Goal: Information Seeking & Learning: Learn about a topic

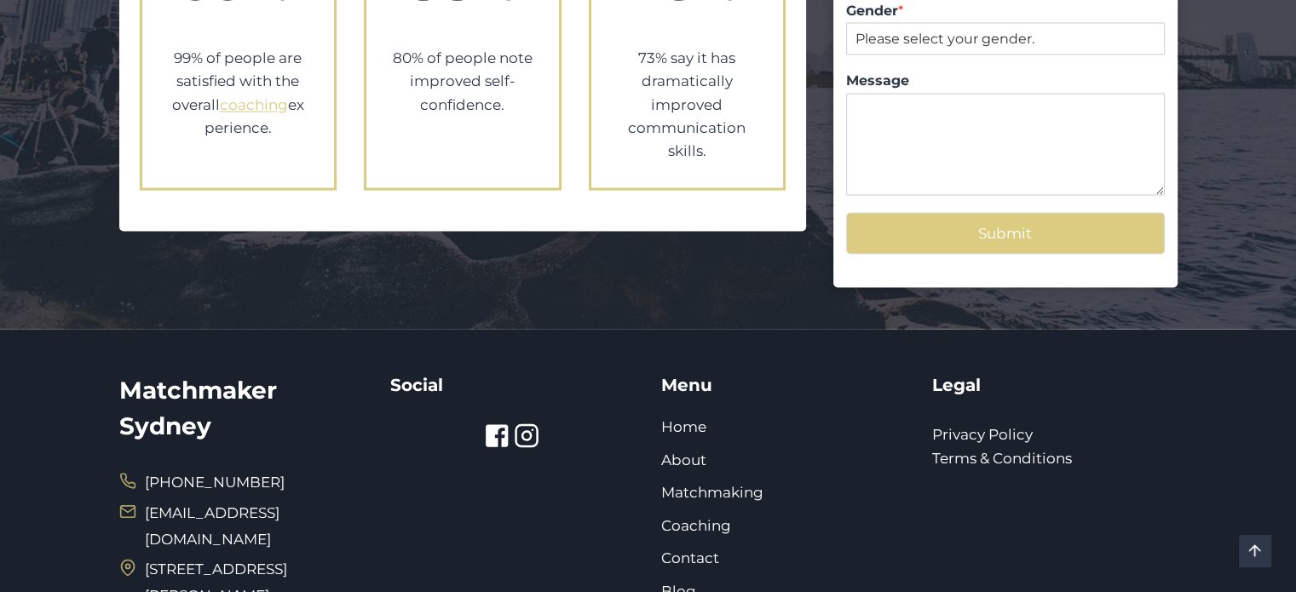
scroll to position [3322, 0]
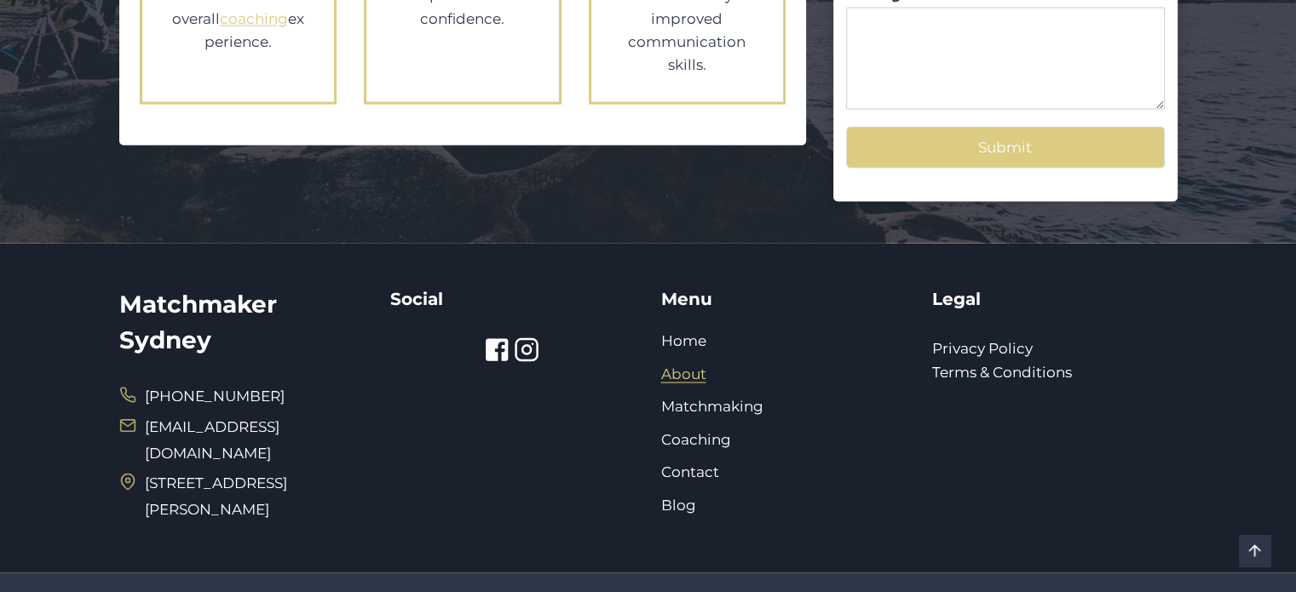
click at [671, 365] on link "About" at bounding box center [683, 373] width 45 height 17
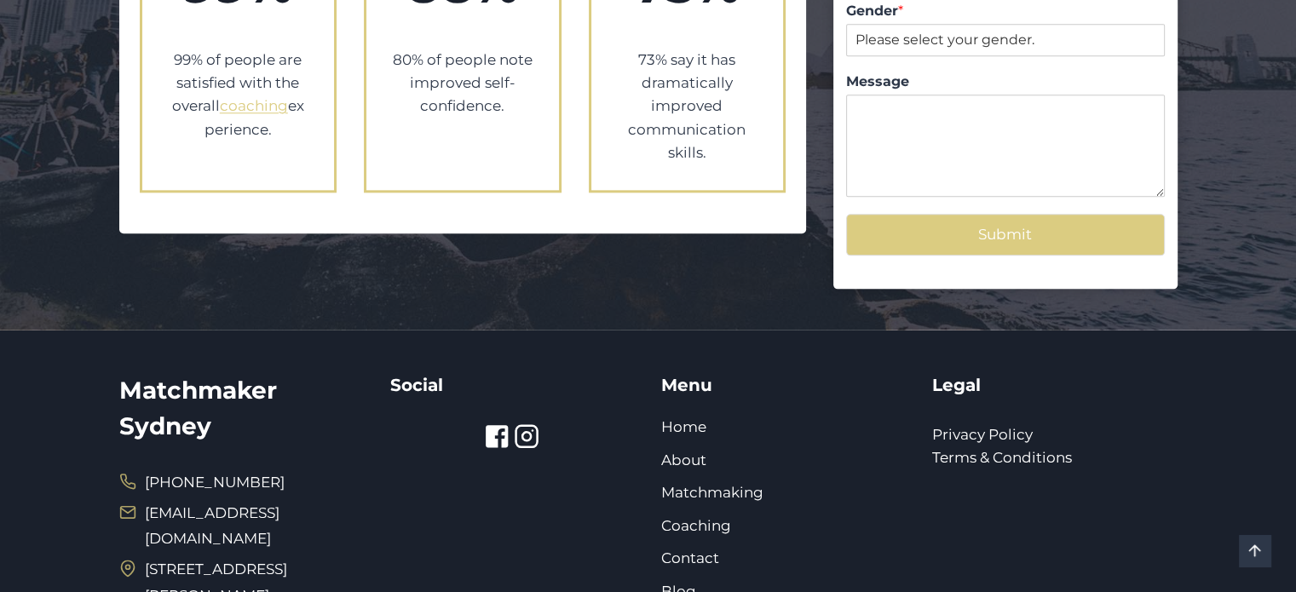
scroll to position [2045, 0]
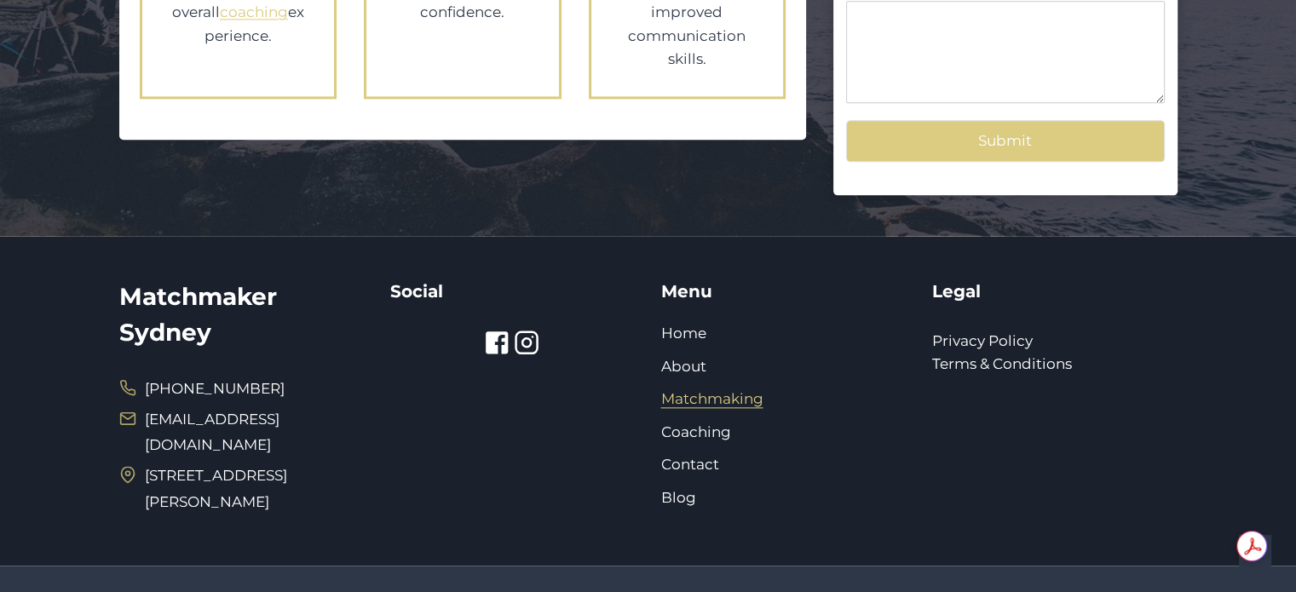
click at [698, 390] on link "Matchmaking" at bounding box center [712, 398] width 102 height 17
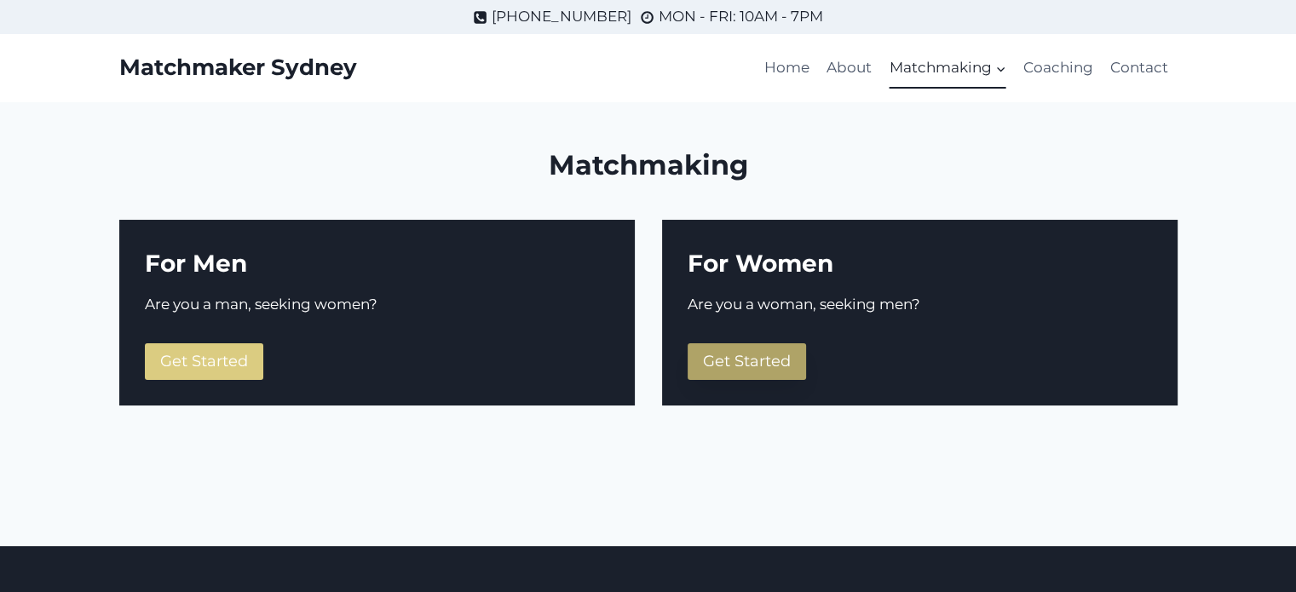
click at [767, 360] on span "Get Started" at bounding box center [747, 361] width 88 height 19
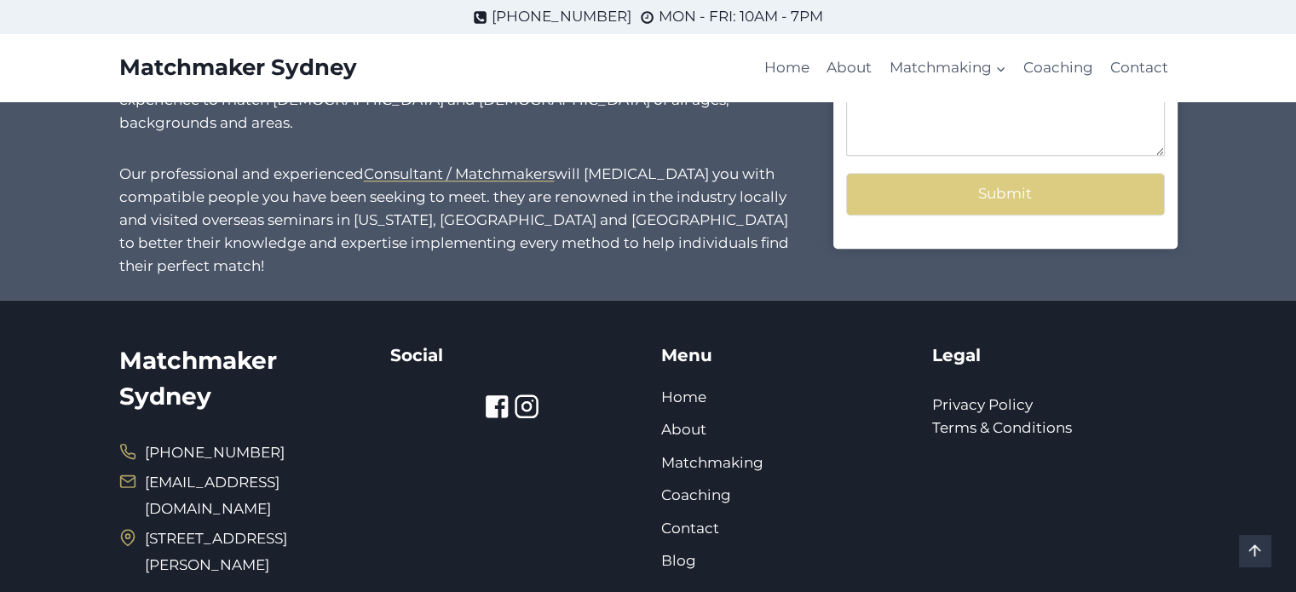
scroll to position [1619, 0]
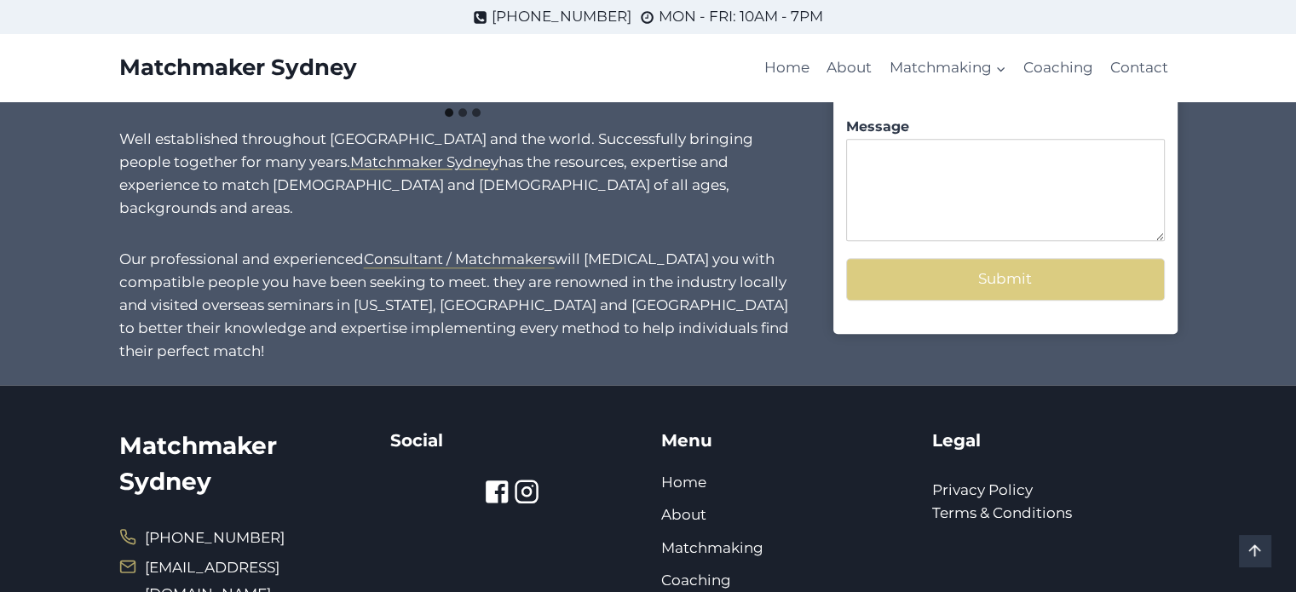
click at [486, 250] on mark "Consultant / Matchmakers" at bounding box center [459, 258] width 191 height 17
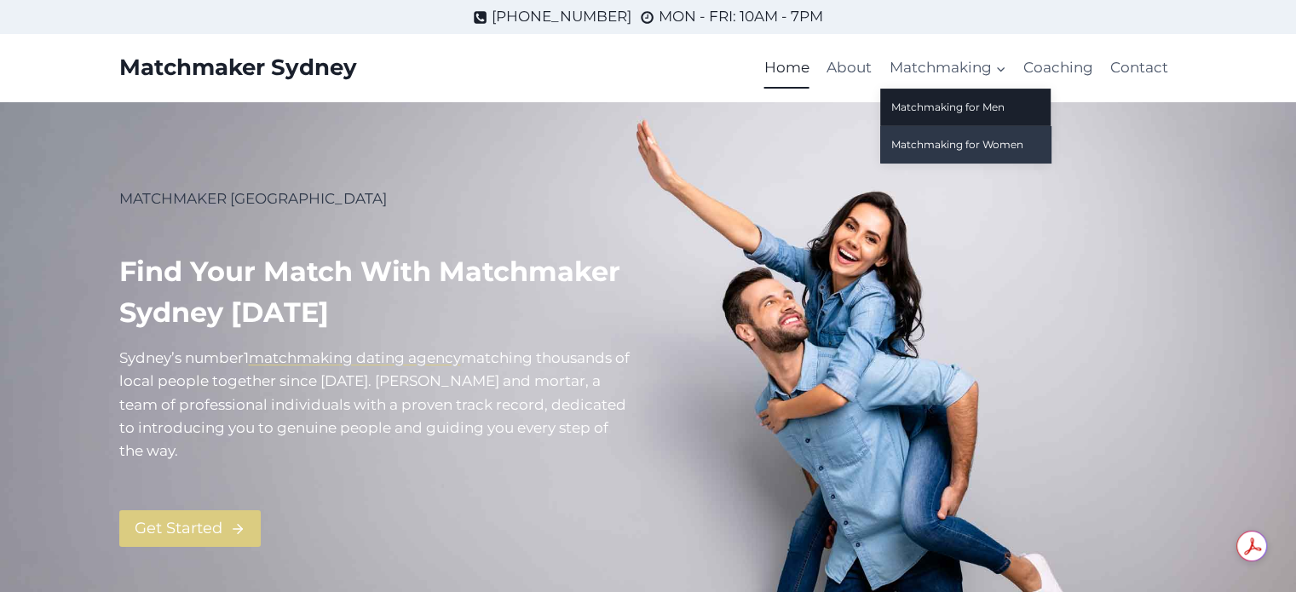
click at [975, 140] on link "Matchmaking for Women" at bounding box center [965, 144] width 170 height 37
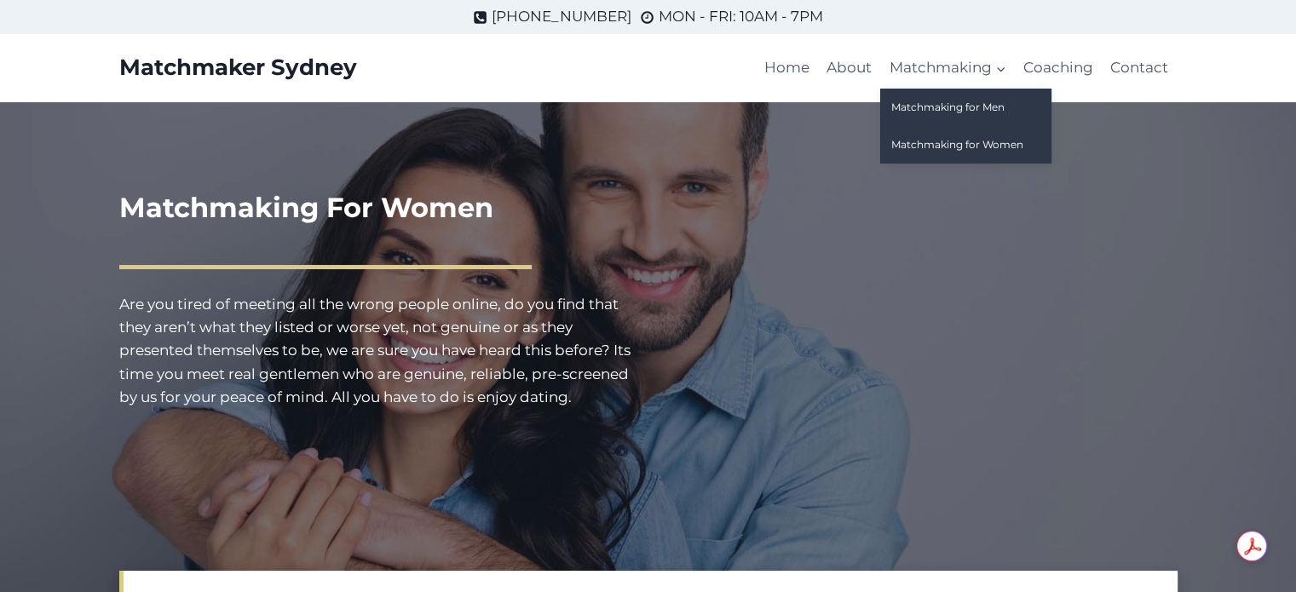
click at [971, 101] on link "Matchmaking for Men" at bounding box center [965, 107] width 170 height 37
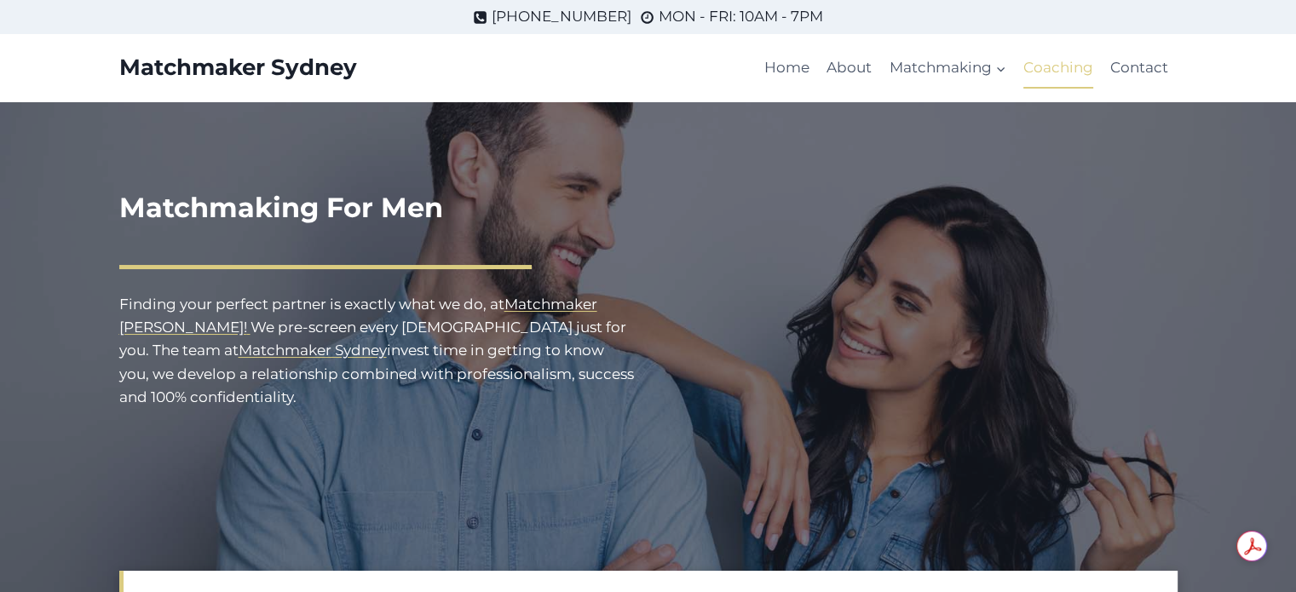
click at [1027, 78] on link "Coaching" at bounding box center [1058, 68] width 87 height 41
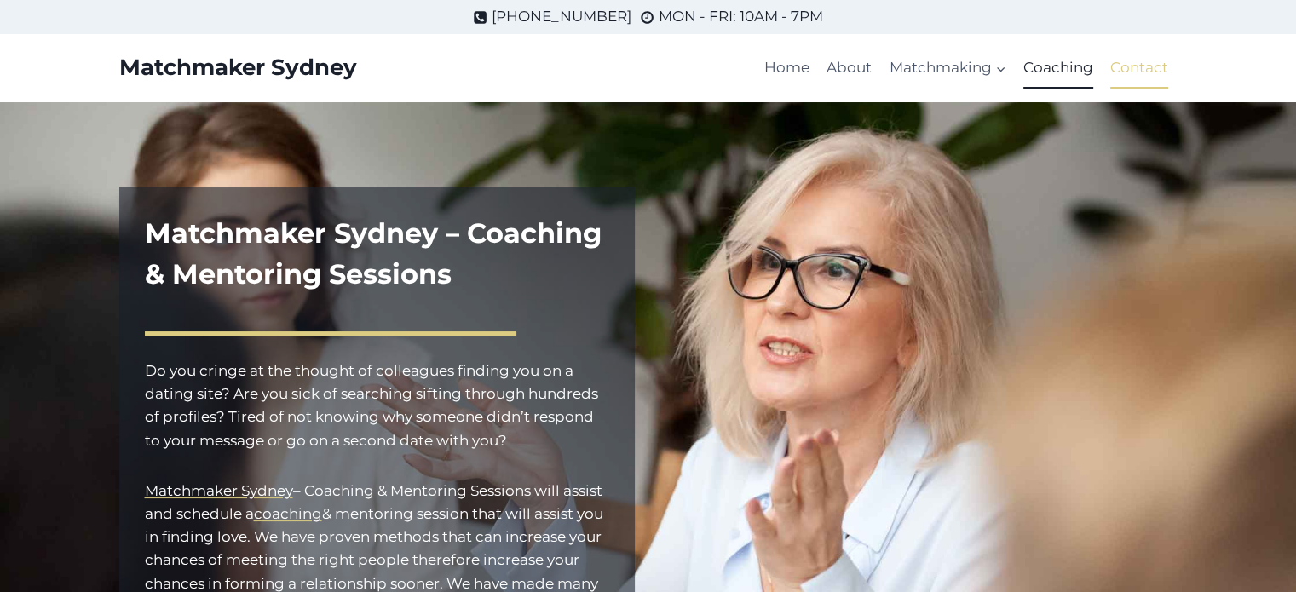
click at [1117, 65] on link "Contact" at bounding box center [1139, 68] width 75 height 41
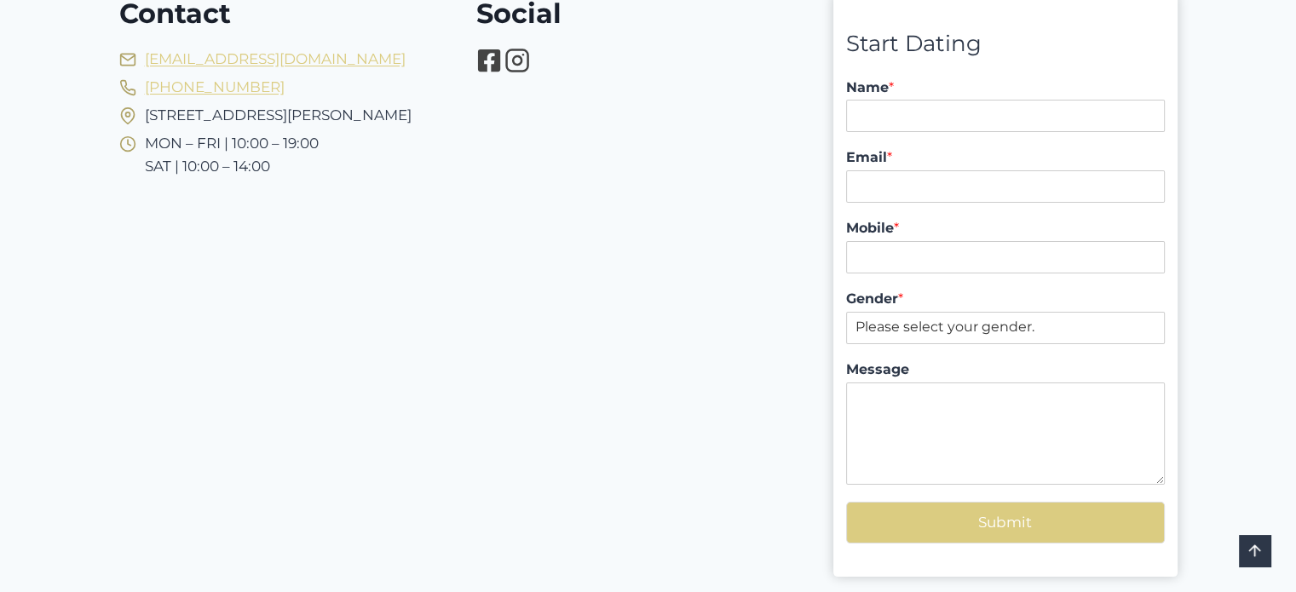
scroll to position [256, 0]
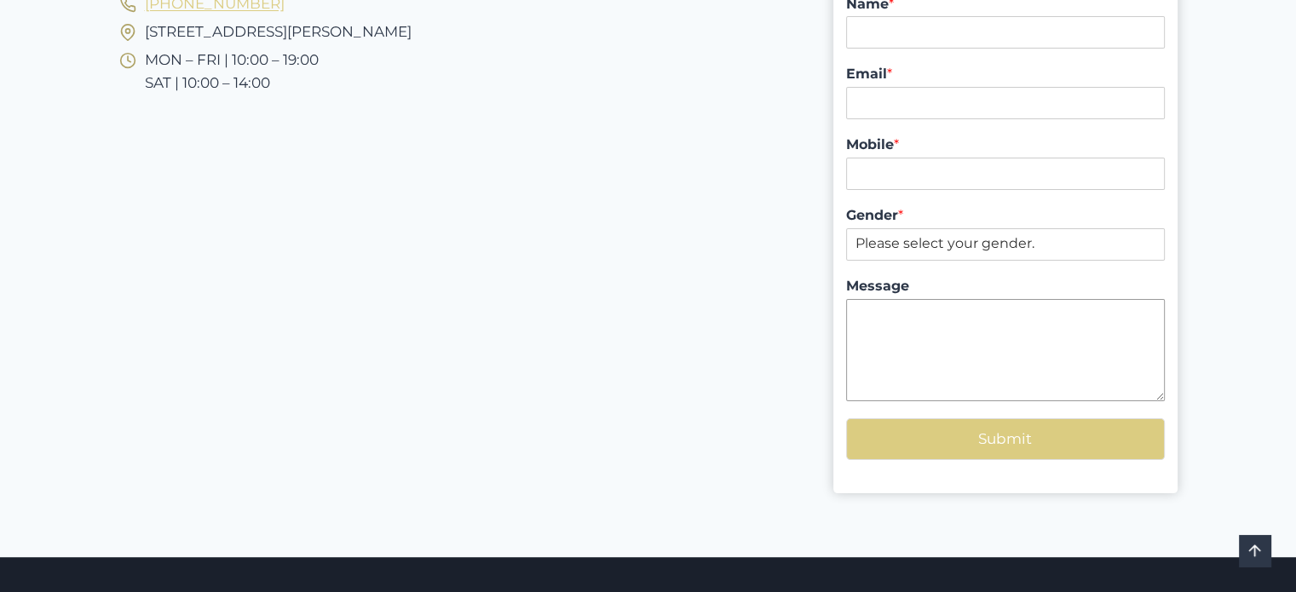
click at [1016, 320] on textarea "Message" at bounding box center [1005, 350] width 318 height 102
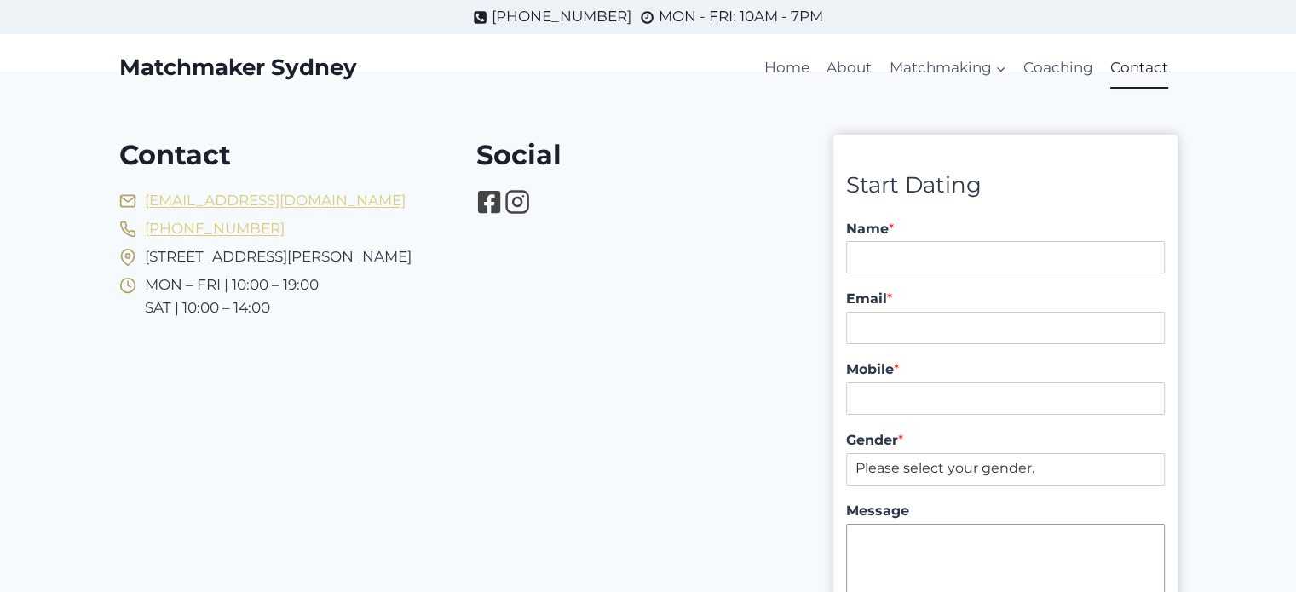
scroll to position [0, 0]
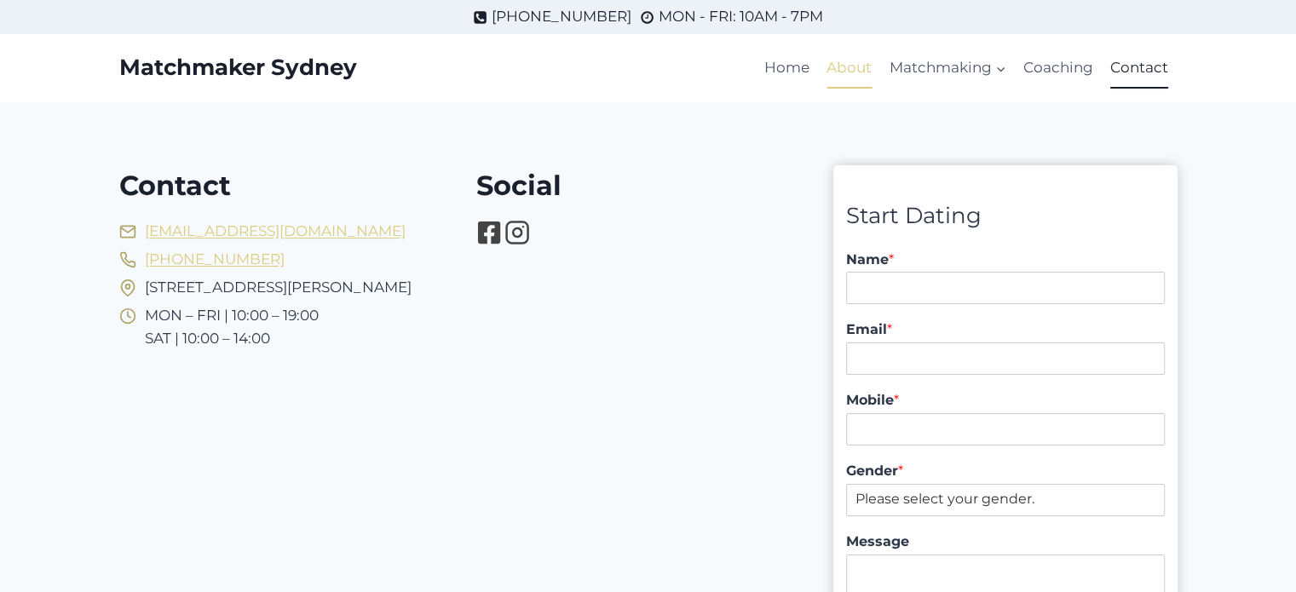
click at [859, 74] on link "About" at bounding box center [849, 68] width 62 height 41
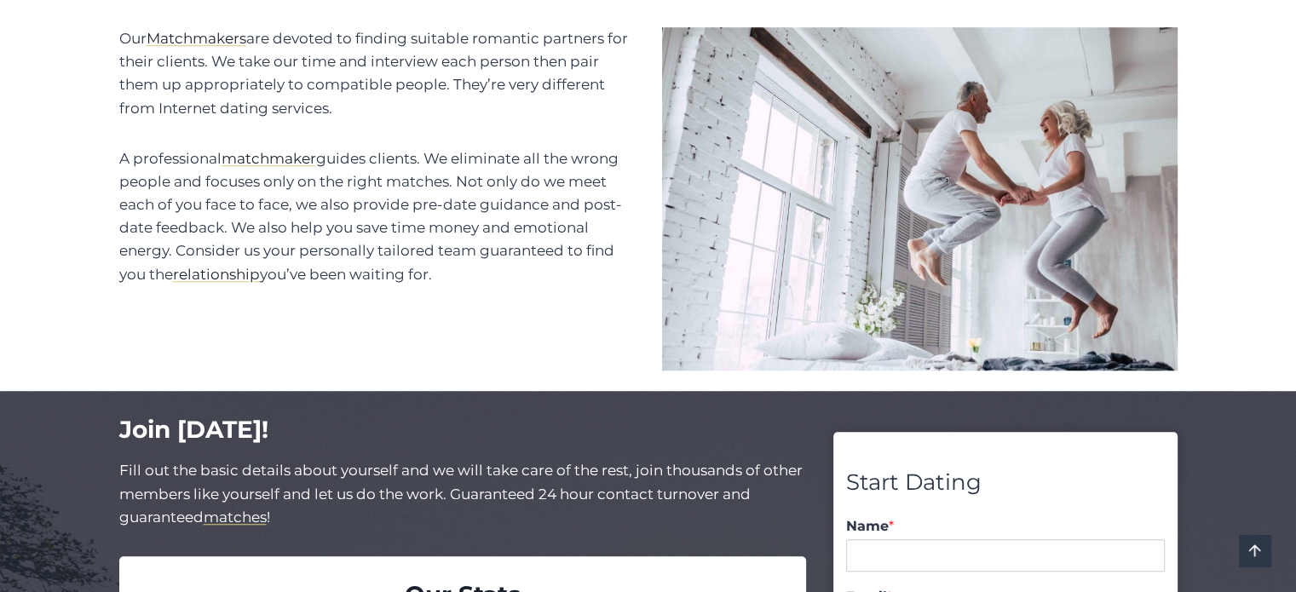
scroll to position [1278, 0]
